Goal: Find contact information: Find contact information

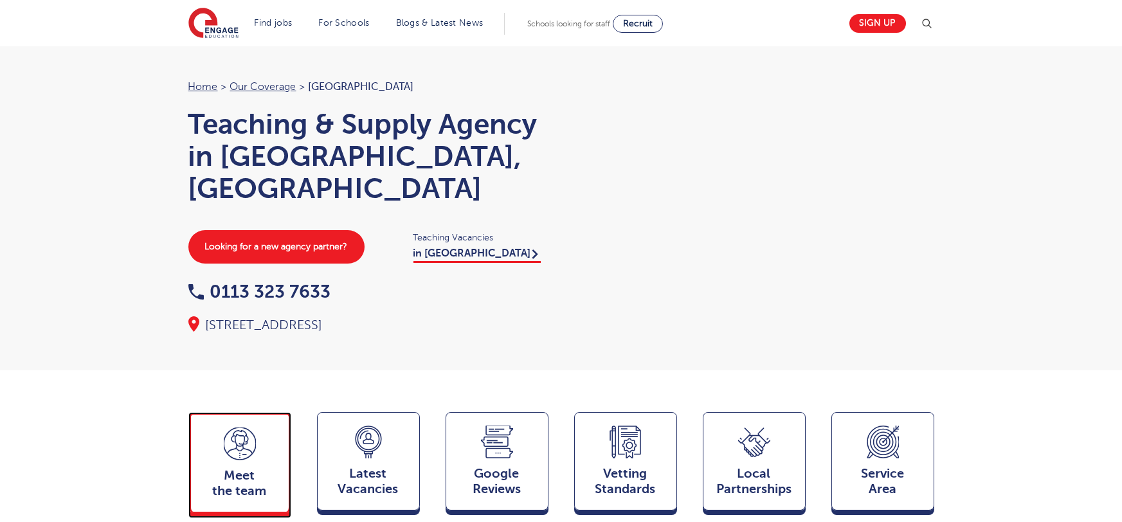
click at [264, 424] on div "Meet the team Team" at bounding box center [239, 462] width 103 height 100
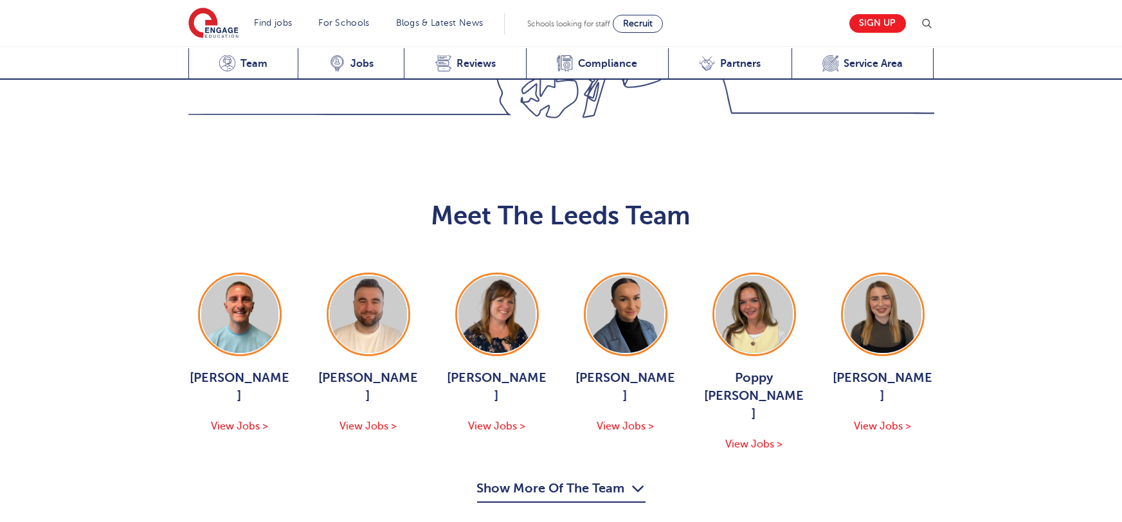
scroll to position [1403, 0]
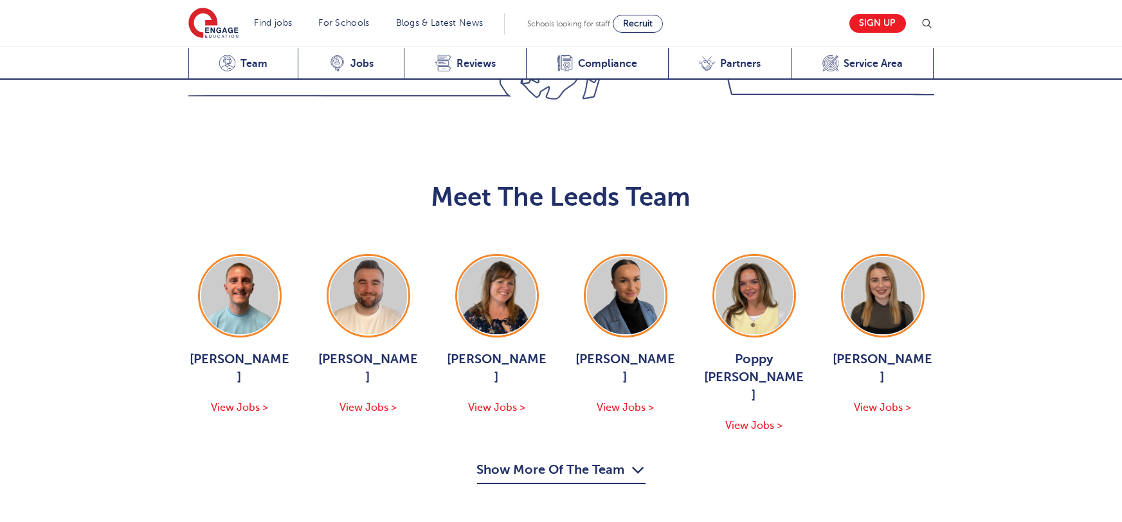
click at [602, 460] on button "Show More Of The Team" at bounding box center [561, 472] width 168 height 24
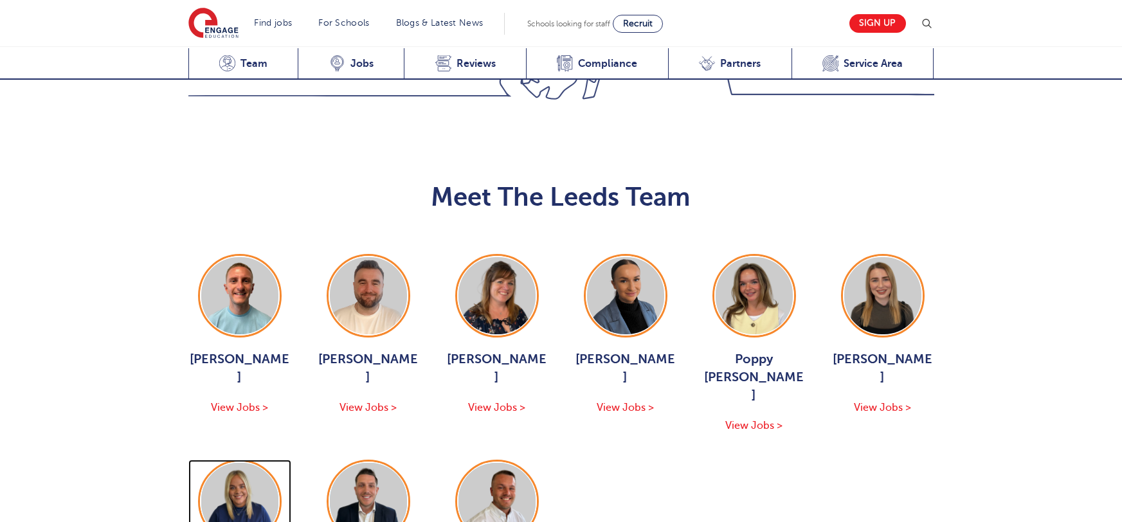
click at [261, 463] on img at bounding box center [239, 501] width 77 height 77
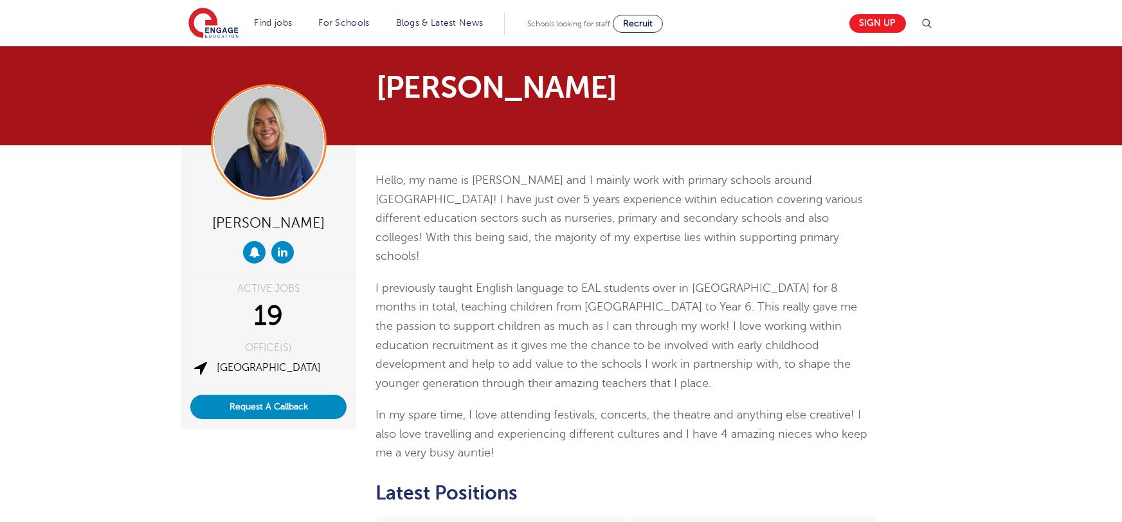
scroll to position [267, 0]
